Goal: Task Accomplishment & Management: Manage account settings

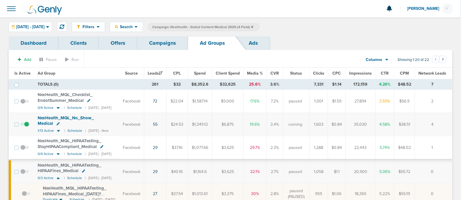
scroll to position [0, 12]
click at [158, 44] on link "Campaigns" at bounding box center [162, 43] width 51 height 14
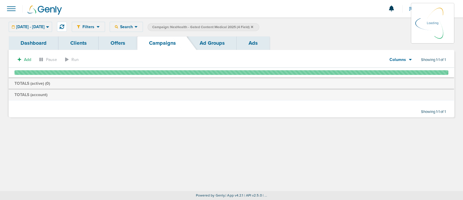
click at [253, 26] on icon at bounding box center [252, 26] width 2 height 2
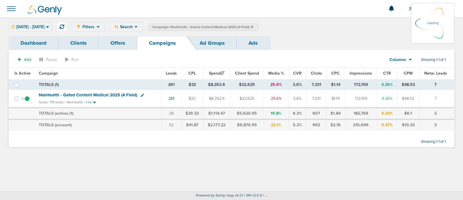
click at [253, 25] on span "Campaign: NexHealth - Gated Content Medical 2025 (4 Field)" at bounding box center [202, 27] width 101 height 5
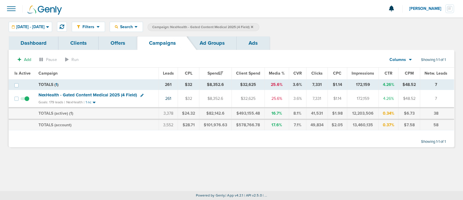
click at [253, 26] on icon at bounding box center [252, 26] width 2 height 3
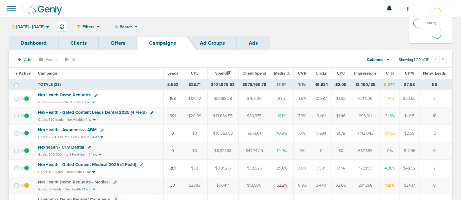
click at [52, 30] on div "[DATE] - [DATE] [DATE] [DATE] Last 7 Days Last 14 Days This Month Last Month Th…" at bounding box center [30, 27] width 43 height 10
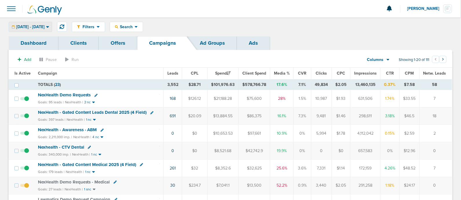
click at [45, 27] on span "[DATE] - [DATE]" at bounding box center [30, 27] width 28 height 4
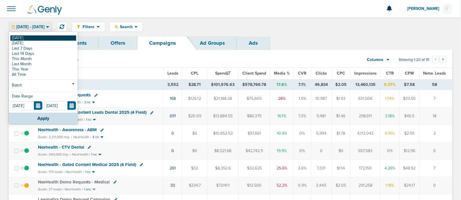
click at [32, 38] on link "[DATE]" at bounding box center [43, 37] width 66 height 5
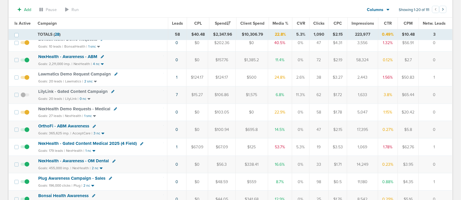
scroll to position [127, 0]
click at [106, 140] on span "NexHealth - Gated Content Medical 2025 (4 Field)" at bounding box center [87, 142] width 98 height 5
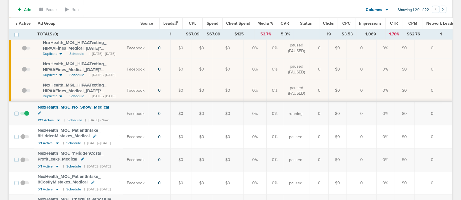
scroll to position [261, 0]
click at [59, 118] on icon at bounding box center [59, 120] width 6 height 5
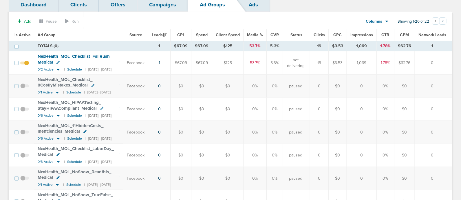
scroll to position [0, 0]
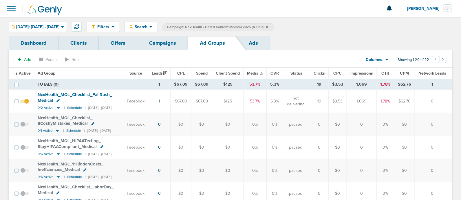
click at [164, 44] on link "Campaigns" at bounding box center [162, 43] width 51 height 14
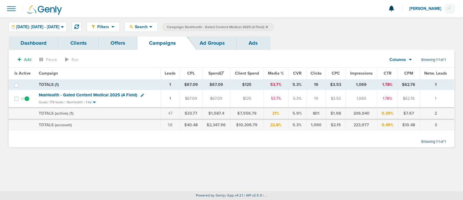
click at [268, 27] on icon at bounding box center [267, 26] width 2 height 2
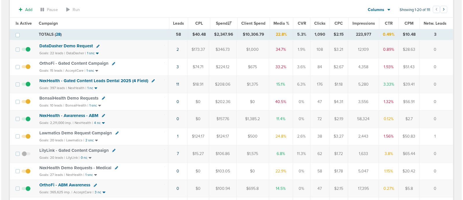
scroll to position [68, 0]
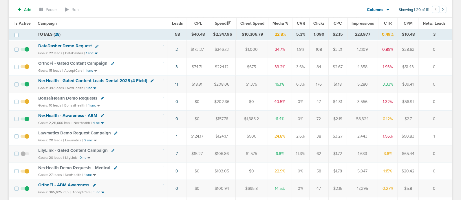
click at [177, 83] on link "11" at bounding box center [176, 84] width 3 height 5
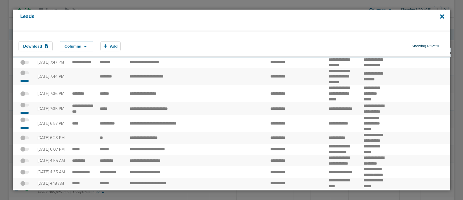
scroll to position [12, 0]
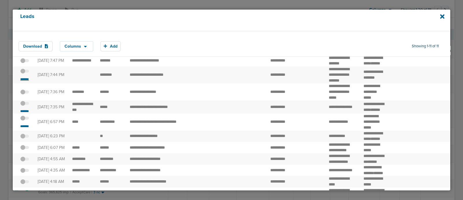
click at [23, 81] on small "*******" at bounding box center [25, 79] width 12 height 5
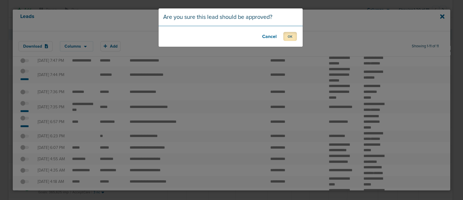
click at [294, 37] on button "OK" at bounding box center [291, 36] width 14 height 9
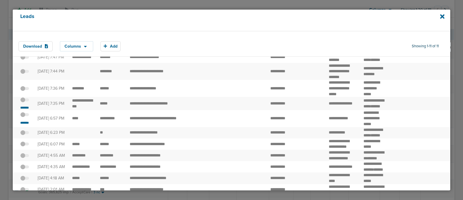
scroll to position [16, 0]
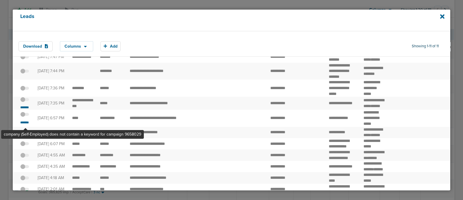
click at [26, 117] on span at bounding box center [24, 117] width 9 height 0
click at [25, 115] on input "checkbox" at bounding box center [25, 115] width 0 height 0
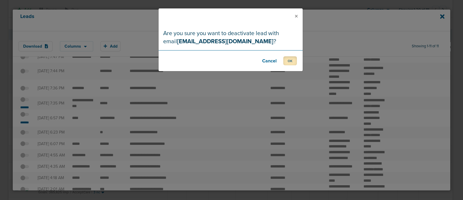
click at [287, 60] on button "OK" at bounding box center [291, 60] width 14 height 9
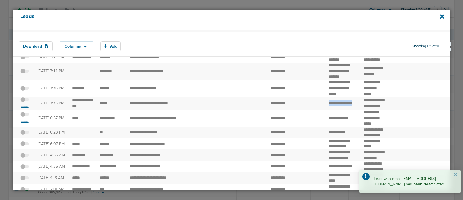
drag, startPoint x: 322, startPoint y: 108, endPoint x: 343, endPoint y: 112, distance: 21.2
click at [343, 109] on td "**********" at bounding box center [343, 102] width 34 height 13
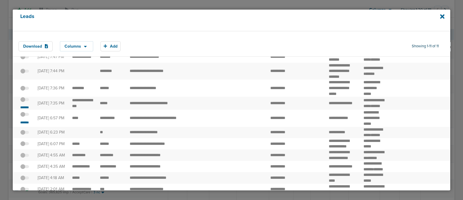
scroll to position [12, 0]
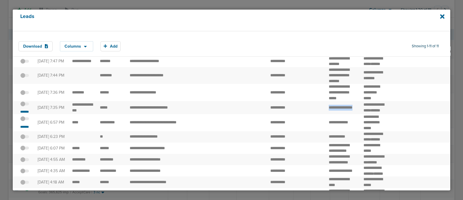
drag, startPoint x: 324, startPoint y: 111, endPoint x: 346, endPoint y: 119, distance: 23.8
click at [346, 114] on td "**********" at bounding box center [343, 107] width 34 height 13
copy td "**"
click at [26, 114] on small "*******" at bounding box center [25, 111] width 12 height 5
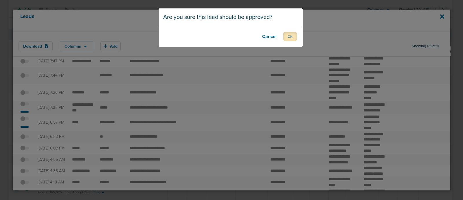
click at [289, 35] on button "OK" at bounding box center [291, 36] width 14 height 9
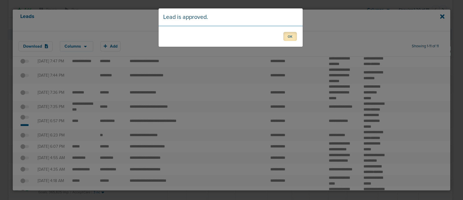
click at [290, 36] on button "OK" at bounding box center [291, 36] width 14 height 9
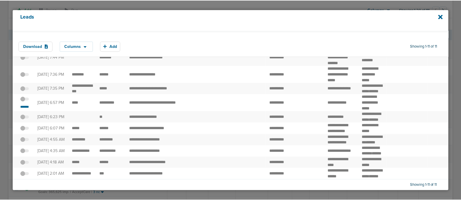
scroll to position [0, 0]
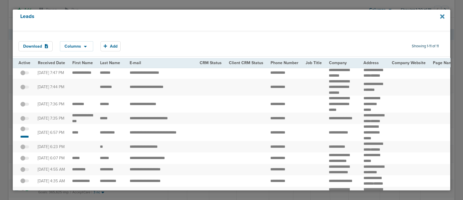
click at [442, 16] on icon at bounding box center [442, 16] width 4 height 4
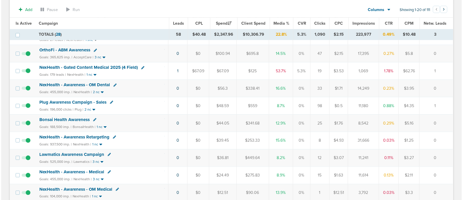
scroll to position [203, 0]
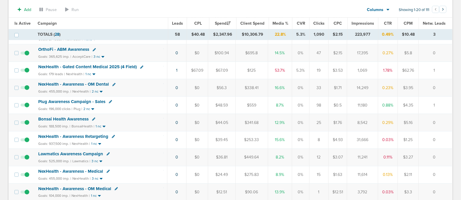
click at [141, 65] on icon at bounding box center [141, 66] width 3 height 3
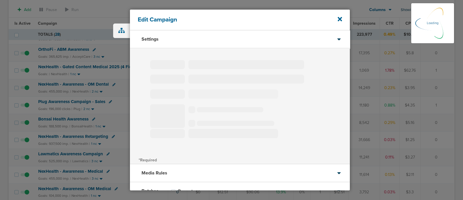
select select "1"
select select "2"
select select "3"
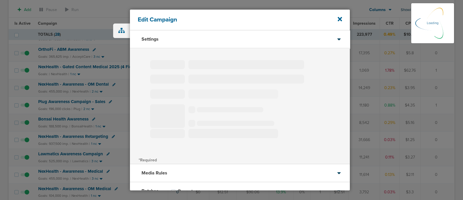
select select "3"
select select "4"
select select "6"
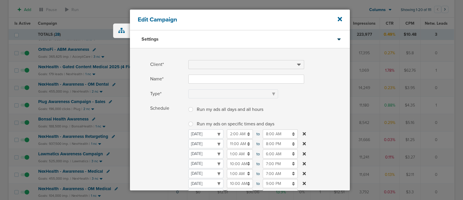
type input "NexHealth - Gated Content Medical 2025 (4 Field)"
select select "Leads"
radio input "true"
select select "readWrite"
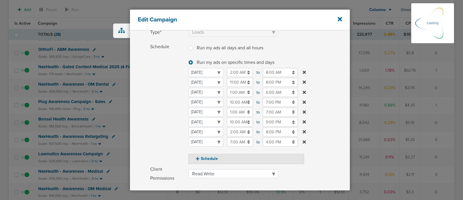
scroll to position [103, 0]
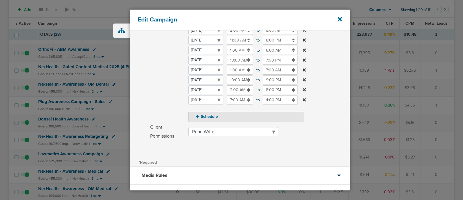
click at [278, 78] on input "9:00 PM" at bounding box center [280, 79] width 35 height 9
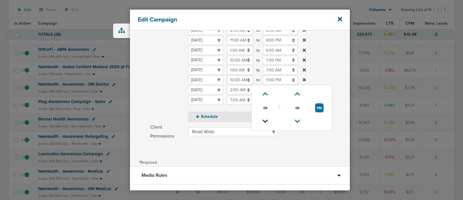
click at [266, 119] on icon at bounding box center [265, 120] width 5 height 3
type input "7:00 PM"
click at [325, 68] on label "Schedule Run my ads all days and all hours Run my ads all days and all hours Ru…" at bounding box center [250, 60] width 200 height 121
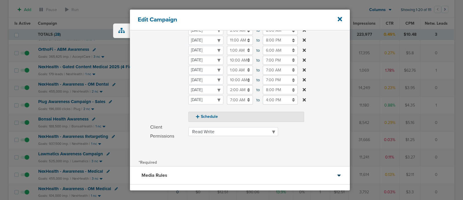
scroll to position [148, 0]
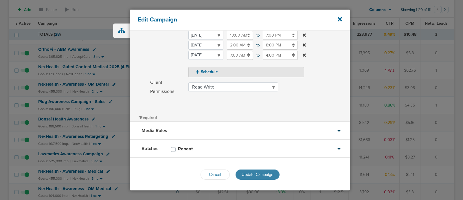
click at [259, 170] on button "Update Campaign" at bounding box center [258, 174] width 44 height 10
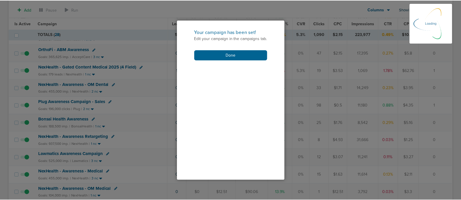
scroll to position [130, 0]
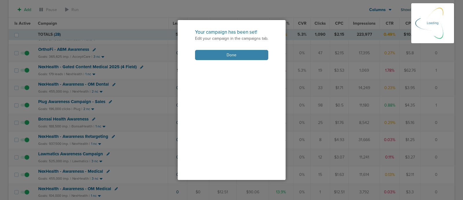
click at [226, 56] on button "Done" at bounding box center [231, 55] width 73 height 10
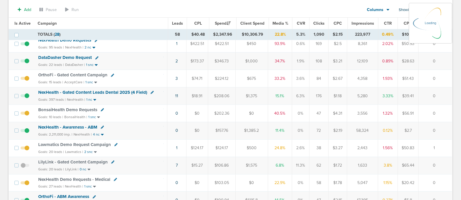
scroll to position [0, 0]
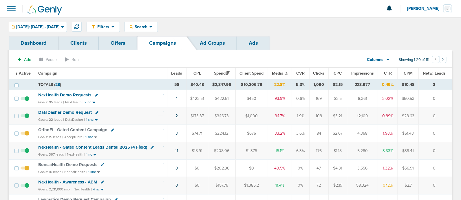
click at [67, 94] on span "NexHealth Demo Requests" at bounding box center [64, 94] width 53 height 5
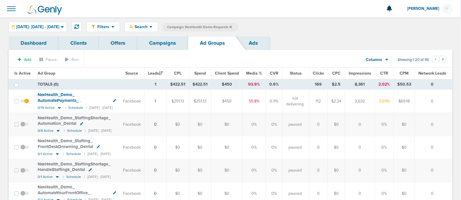
click at [23, 72] on span "Is Active" at bounding box center [22, 73] width 16 height 5
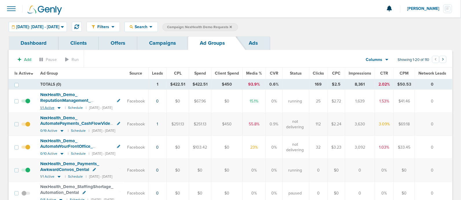
click at [59, 108] on icon at bounding box center [59, 108] width 3 height 2
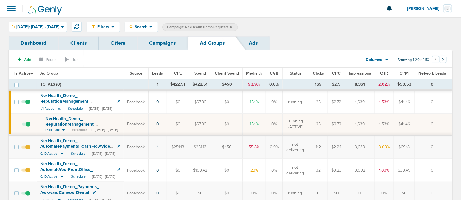
scroll to position [16, 0]
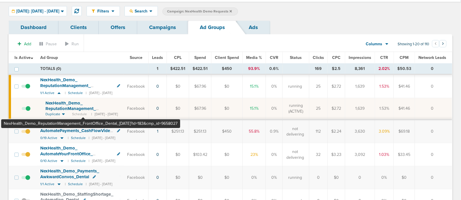
click at [83, 103] on span "NexHealth_ Demo_ ReputationManagement_ FrontOffice_ Dental_ [DATE]?id=183&cmp_ …" at bounding box center [72, 111] width 55 height 22
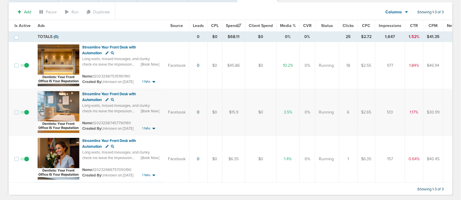
scroll to position [68, 0]
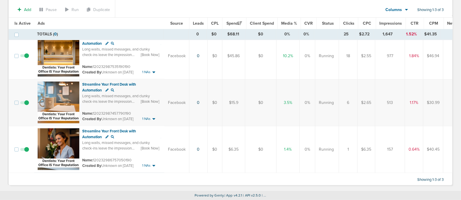
click at [25, 152] on span at bounding box center [24, 152] width 9 height 0
click at [25, 150] on input "checkbox" at bounding box center [25, 150] width 0 height 0
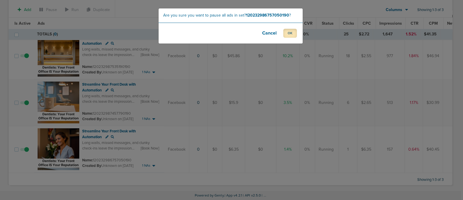
click at [290, 32] on button "OK" at bounding box center [291, 33] width 14 height 9
